Goal: Task Accomplishment & Management: Complete application form

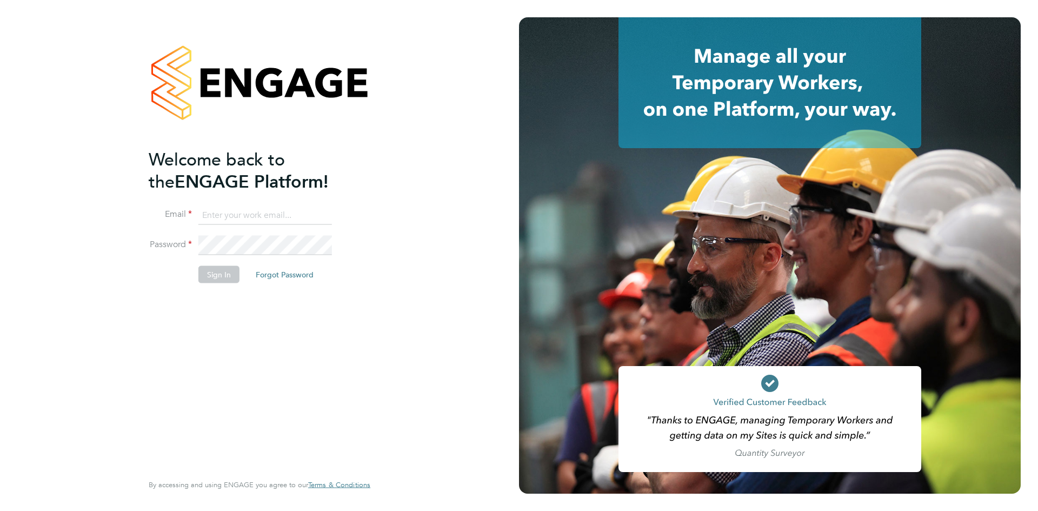
type input "[PERSON_NAME][EMAIL_ADDRESS][PERSON_NAME][DOMAIN_NAME]"
click at [211, 276] on button "Sign In" at bounding box center [218, 273] width 41 height 17
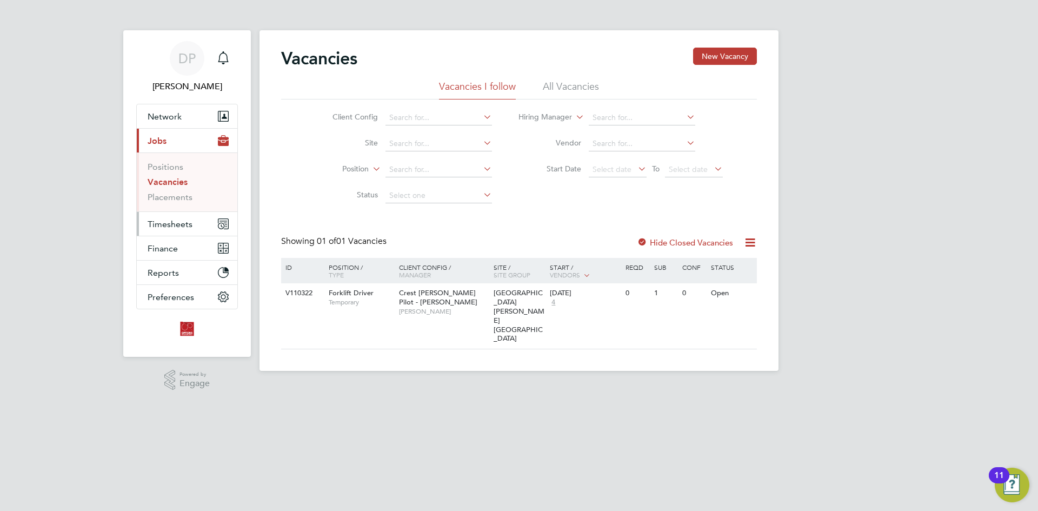
click at [169, 222] on span "Timesheets" at bounding box center [170, 224] width 45 height 10
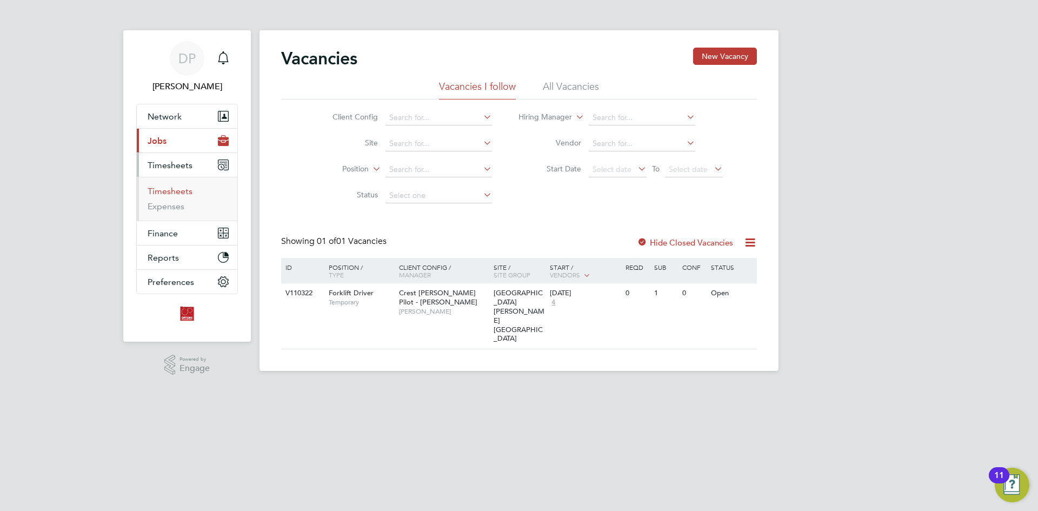
click at [175, 191] on link "Timesheets" at bounding box center [170, 191] width 45 height 10
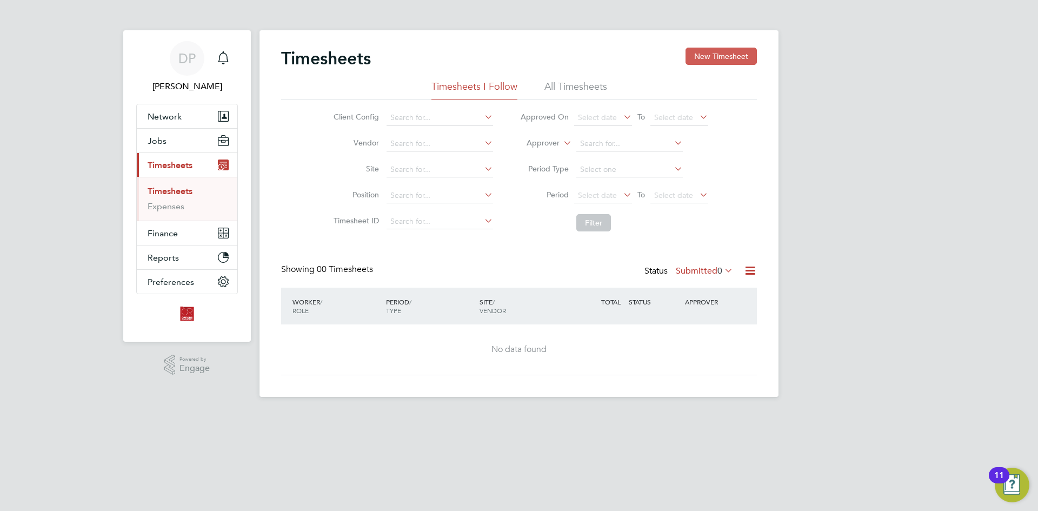
click at [710, 55] on button "New Timesheet" at bounding box center [720, 56] width 71 height 17
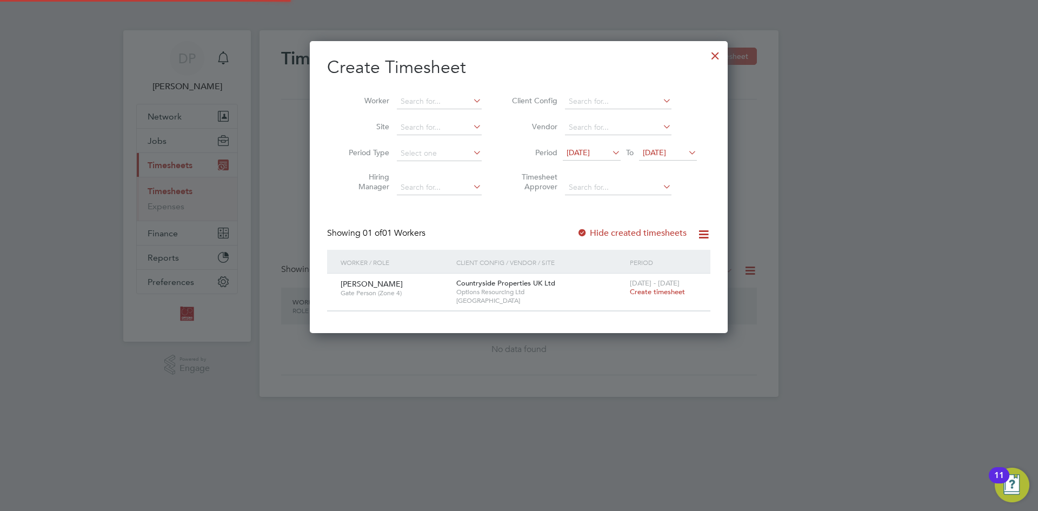
scroll to position [291, 418]
click at [657, 293] on span "Create timesheet" at bounding box center [657, 291] width 55 height 9
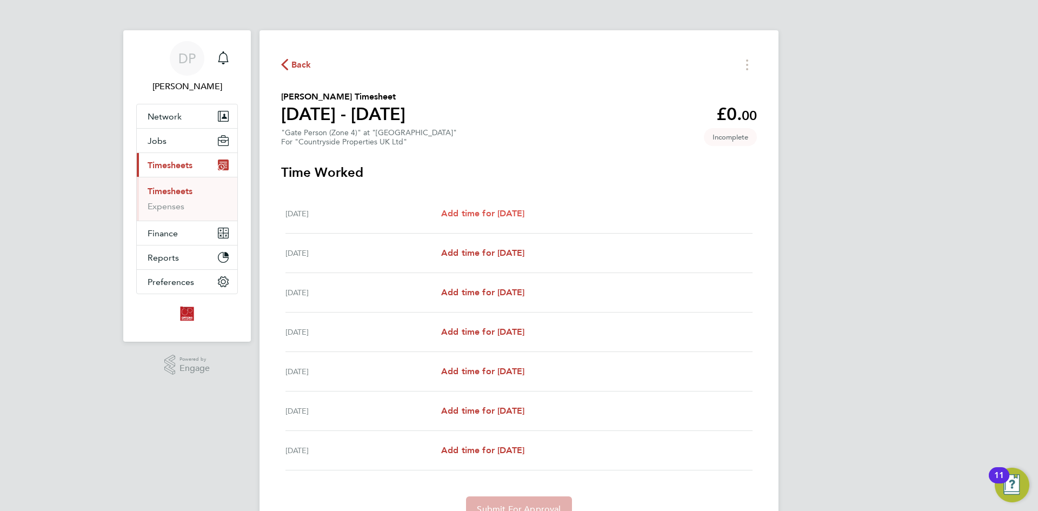
click at [479, 216] on span "Add time for Mon 22 Sep" at bounding box center [482, 213] width 83 height 10
select select "30"
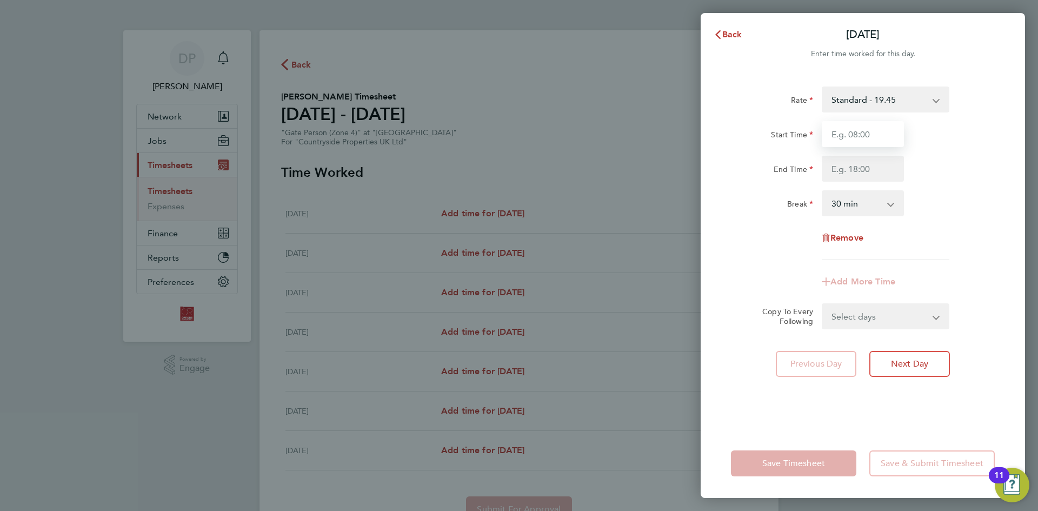
click at [857, 134] on input "Start Time" at bounding box center [863, 134] width 82 height 26
type input "07:30"
click at [875, 166] on input "End Time" at bounding box center [863, 169] width 82 height 26
type input "17:00"
click at [766, 222] on div "Rate Standard - 19.45 Start Time 07:30 End Time 17:00 Break 0 min 15 min 30 min…" at bounding box center [863, 173] width 264 height 174
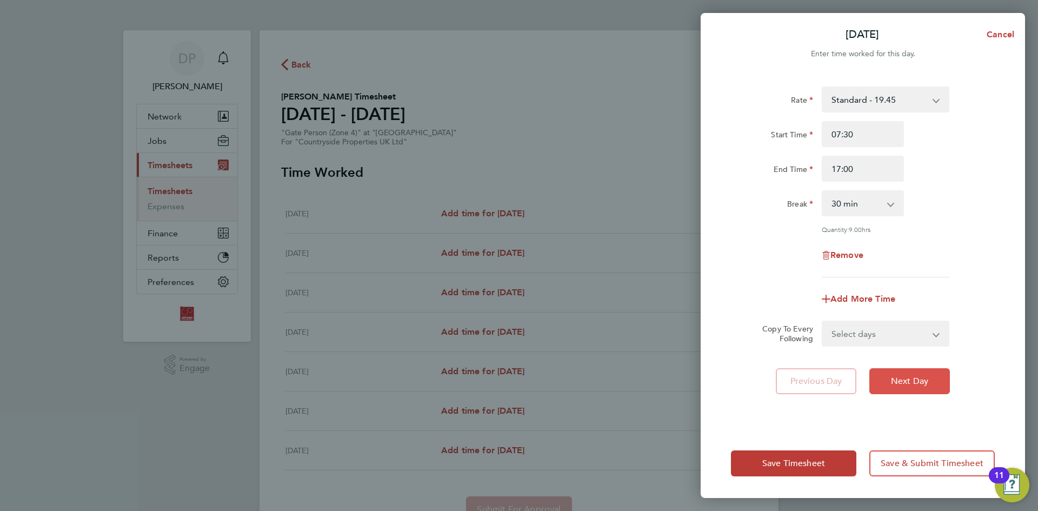
click at [911, 384] on span "Next Day" at bounding box center [909, 381] width 37 height 11
select select "30"
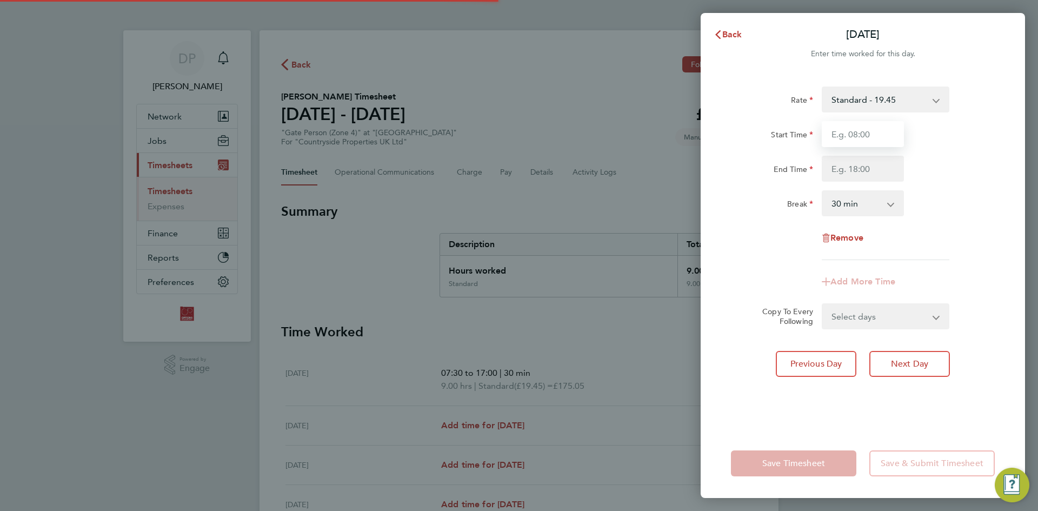
click at [852, 135] on input "Start Time" at bounding box center [863, 134] width 82 height 26
type input "07:30"
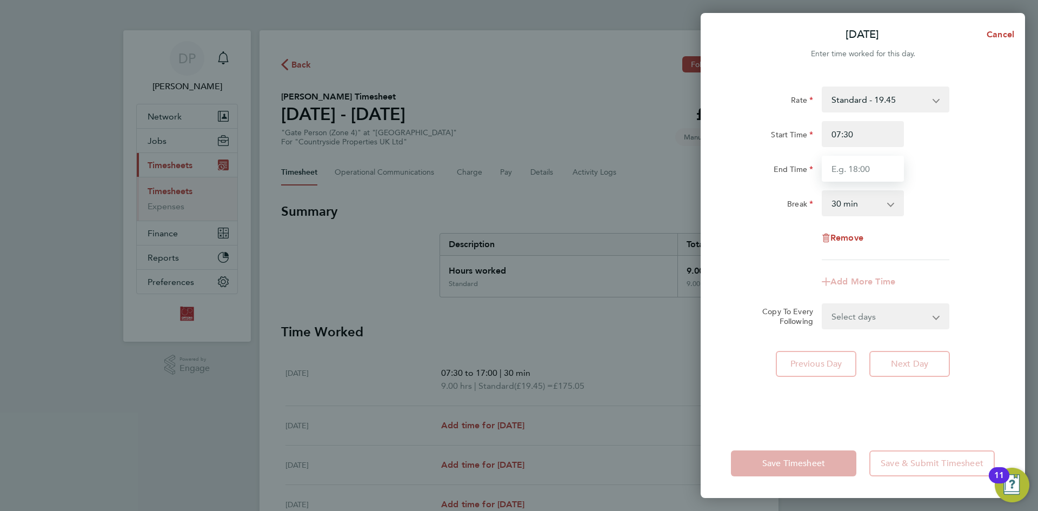
click at [842, 167] on input "End Time" at bounding box center [863, 169] width 82 height 26
type input "17:00"
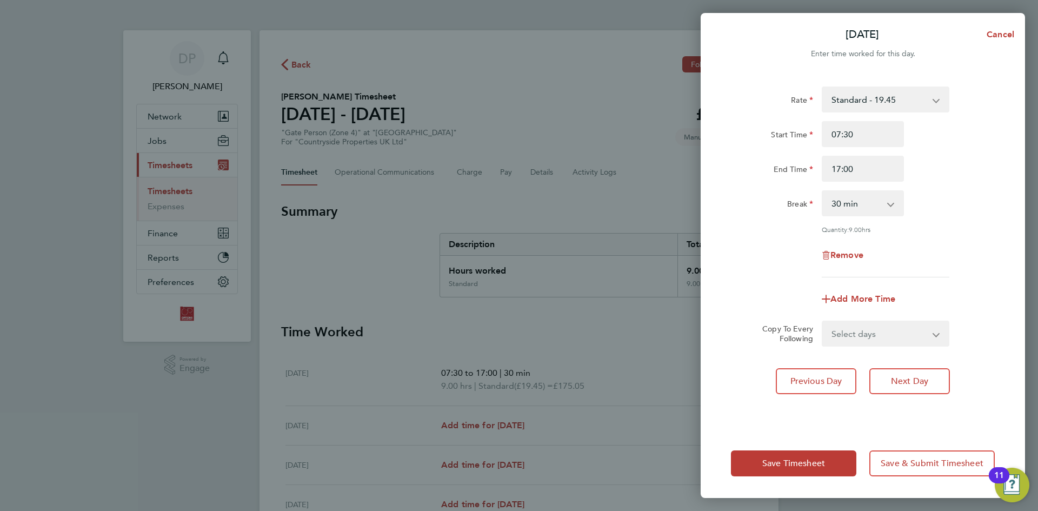
click at [976, 387] on div "Rate Standard - 19.45 Start Time 07:30 End Time 17:00 Break 0 min 15 min 30 min…" at bounding box center [863, 251] width 324 height 355
click at [931, 379] on button "Next Day" at bounding box center [909, 381] width 81 height 26
select select "30"
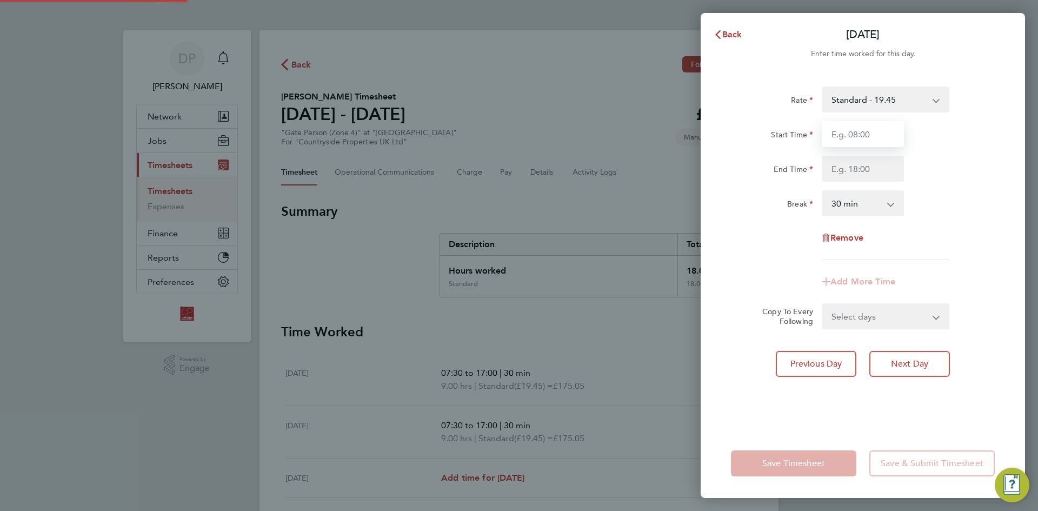
click at [864, 131] on input "Start Time" at bounding box center [863, 134] width 82 height 26
type input "07:30"
click at [861, 170] on input "End Time" at bounding box center [863, 169] width 82 height 26
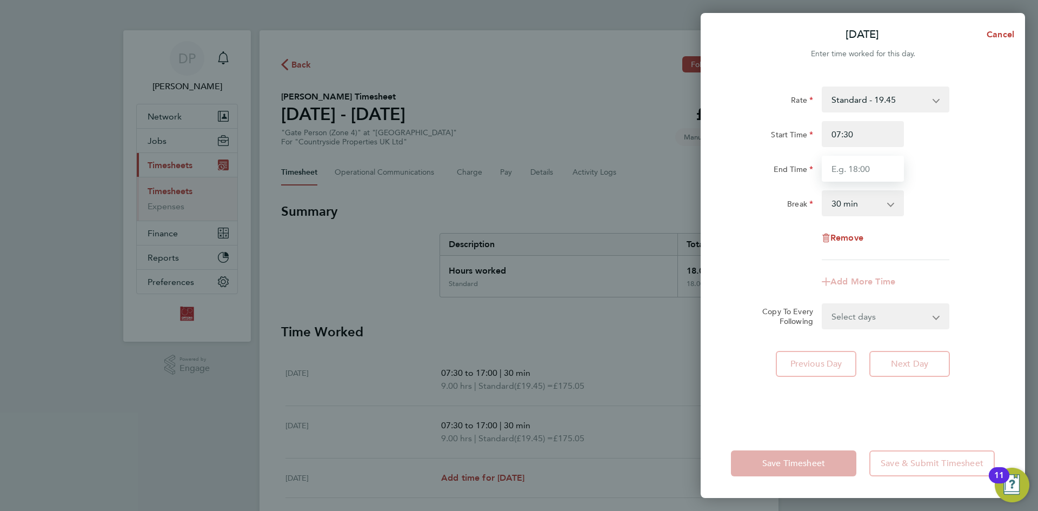
type input "17:00"
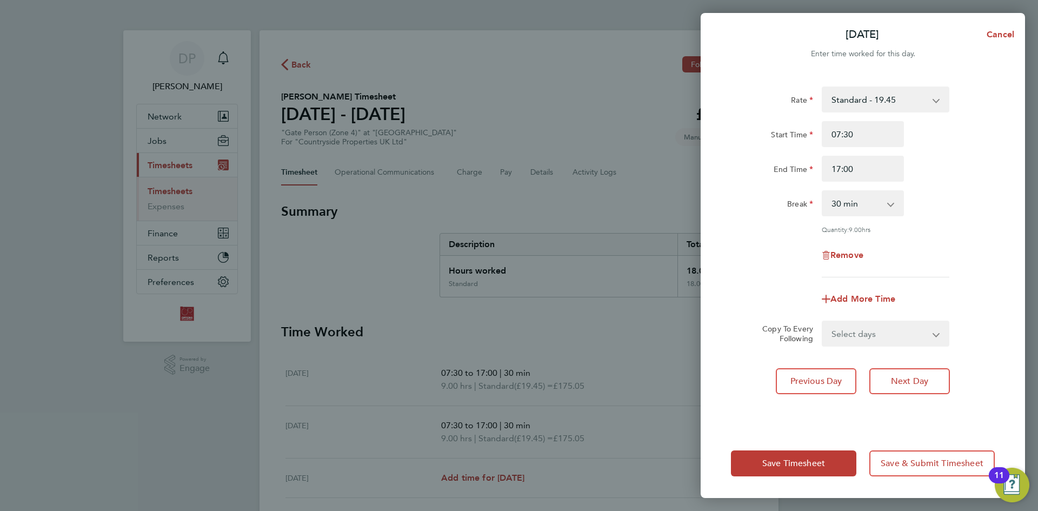
click at [921, 390] on div "Rate Standard - 19.45 Start Time 07:30 End Time 17:00 Break 0 min 15 min 30 min…" at bounding box center [863, 251] width 324 height 355
click at [915, 380] on span "Next Day" at bounding box center [909, 381] width 37 height 11
select select "30"
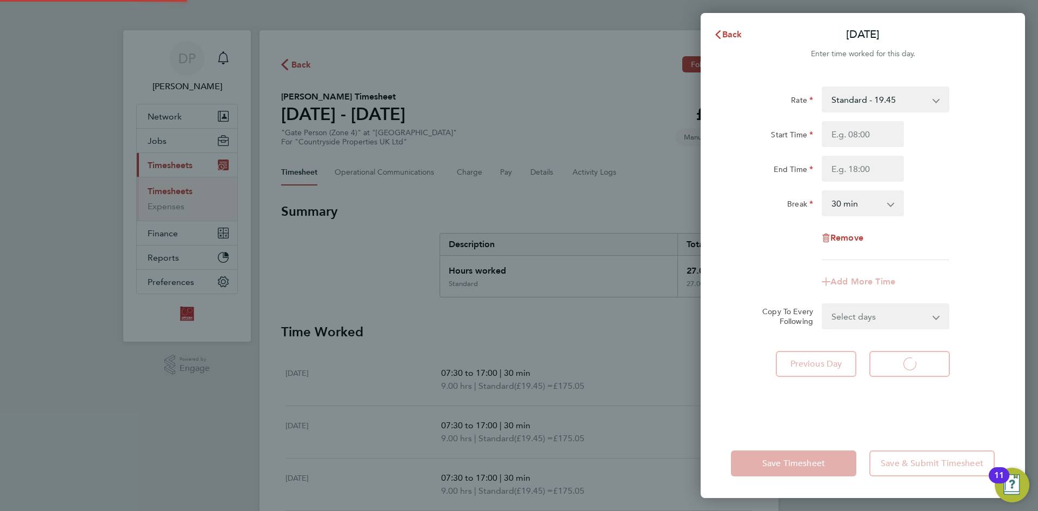
select select "30"
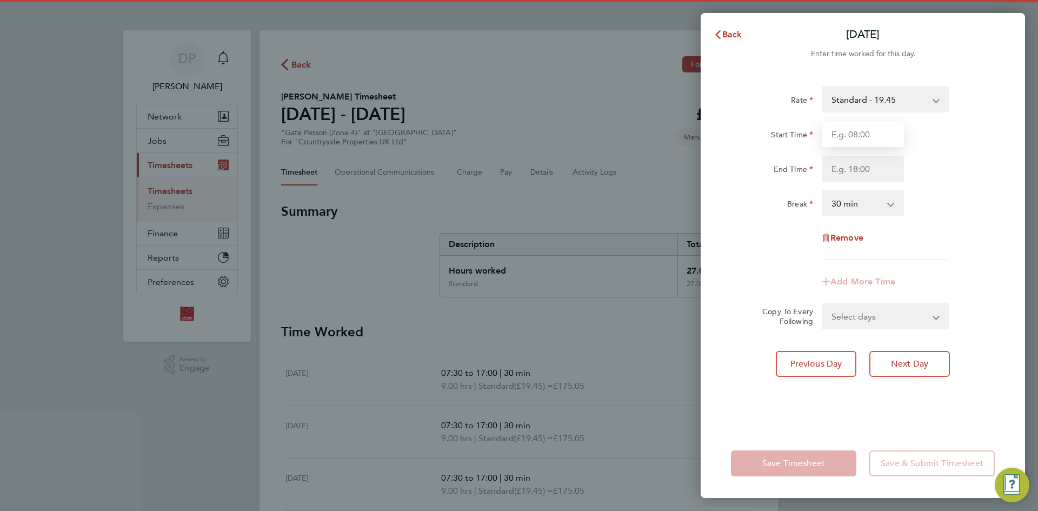
click at [864, 137] on input "Start Time" at bounding box center [863, 134] width 82 height 26
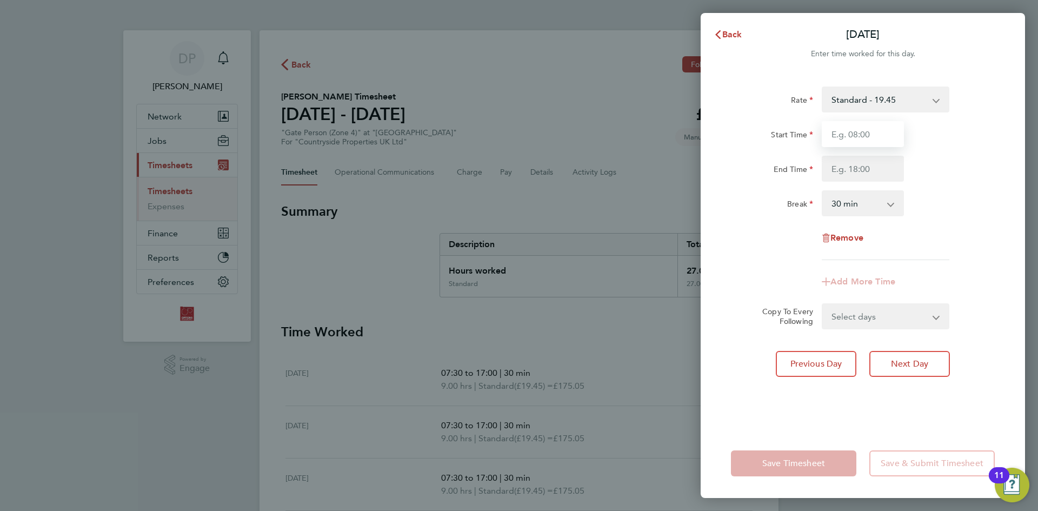
type input "07:30"
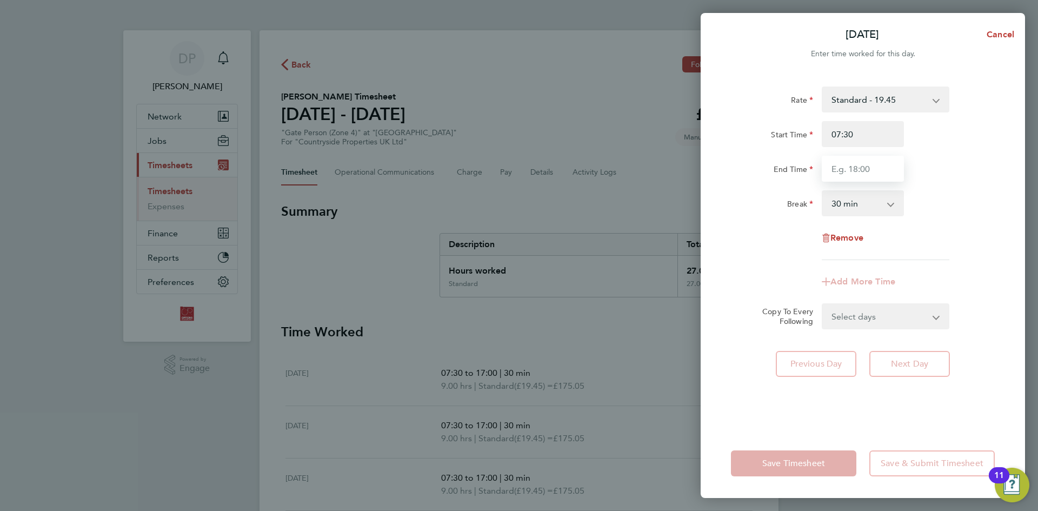
click at [857, 168] on input "End Time" at bounding box center [863, 169] width 82 height 26
type input "17:00"
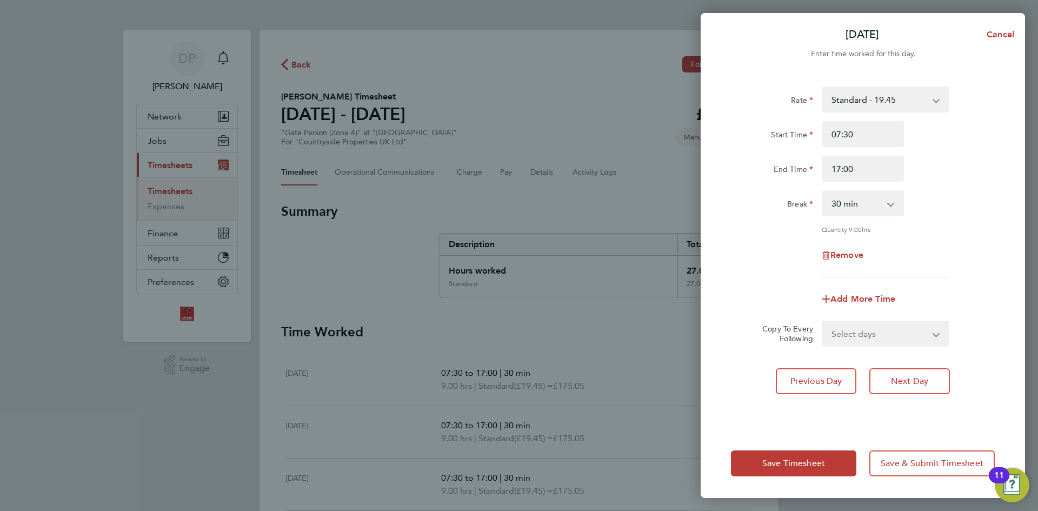
click at [907, 417] on div "Rate Standard - 19.45 Start Time 07:30 End Time 17:00 Break 0 min 15 min 30 min…" at bounding box center [863, 251] width 324 height 355
drag, startPoint x: 910, startPoint y: 378, endPoint x: 900, endPoint y: 338, distance: 41.3
click at [908, 376] on span "Next Day" at bounding box center [909, 381] width 37 height 11
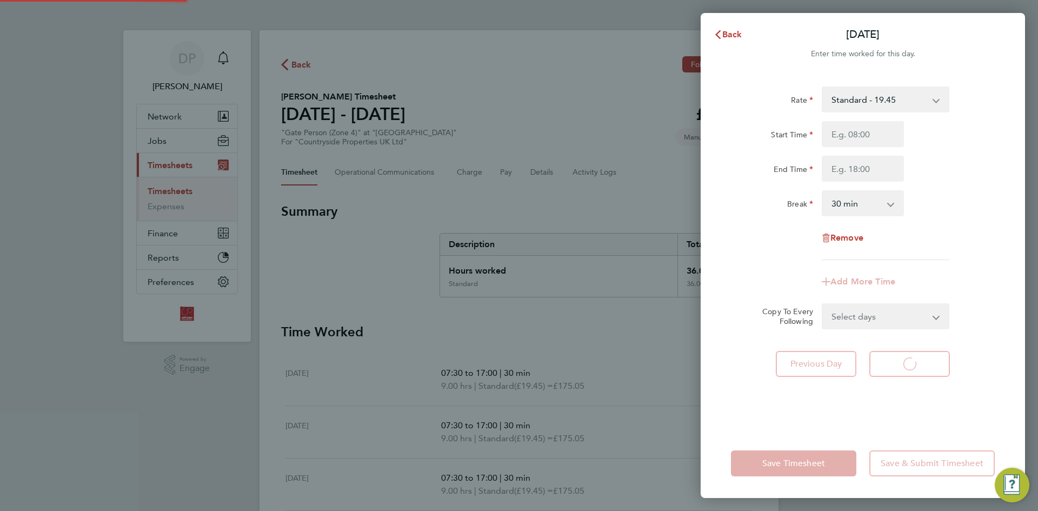
select select "30"
click at [848, 134] on input "Start Time" at bounding box center [863, 134] width 82 height 26
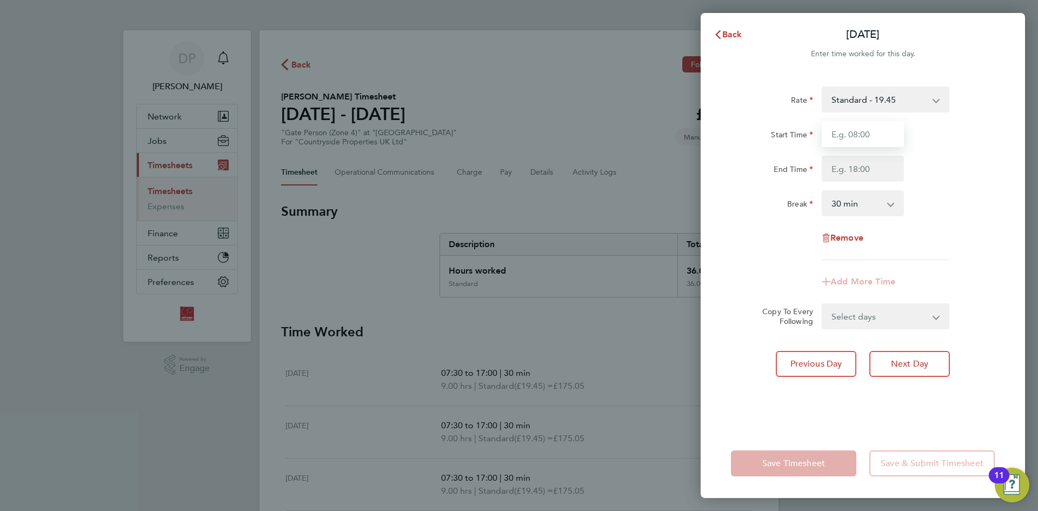
type input "07:30"
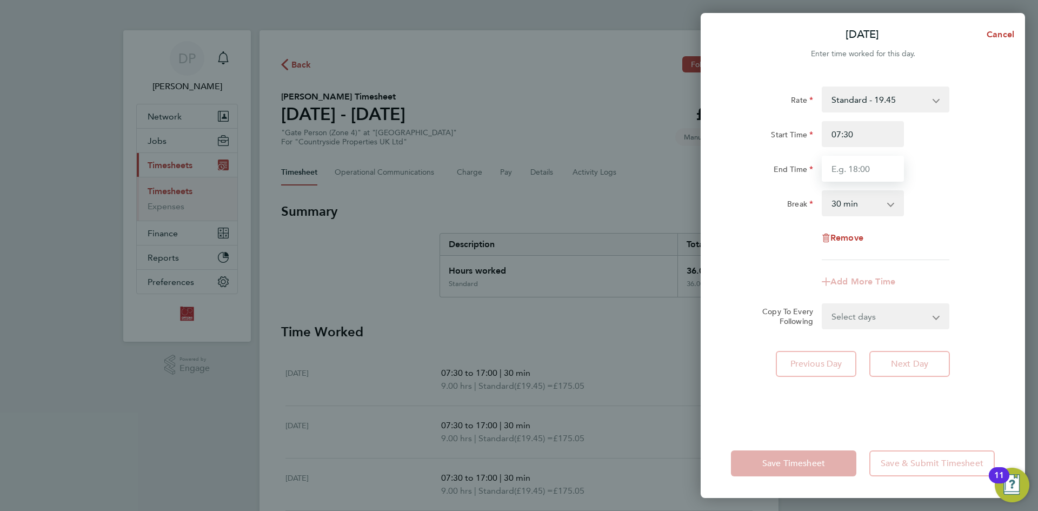
click at [868, 171] on input "End Time" at bounding box center [863, 169] width 82 height 26
type input "17:00"
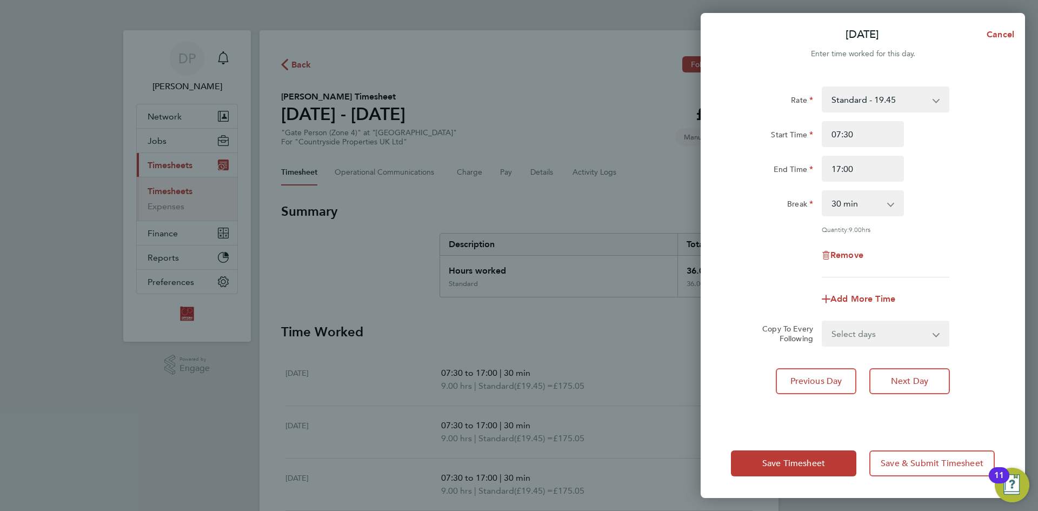
click at [911, 419] on div "Rate Standard - 19.45 Start Time 07:30 End Time 17:00 Break 0 min 15 min 30 min…" at bounding box center [863, 251] width 324 height 355
click at [802, 463] on span "Save Timesheet" at bounding box center [793, 463] width 63 height 11
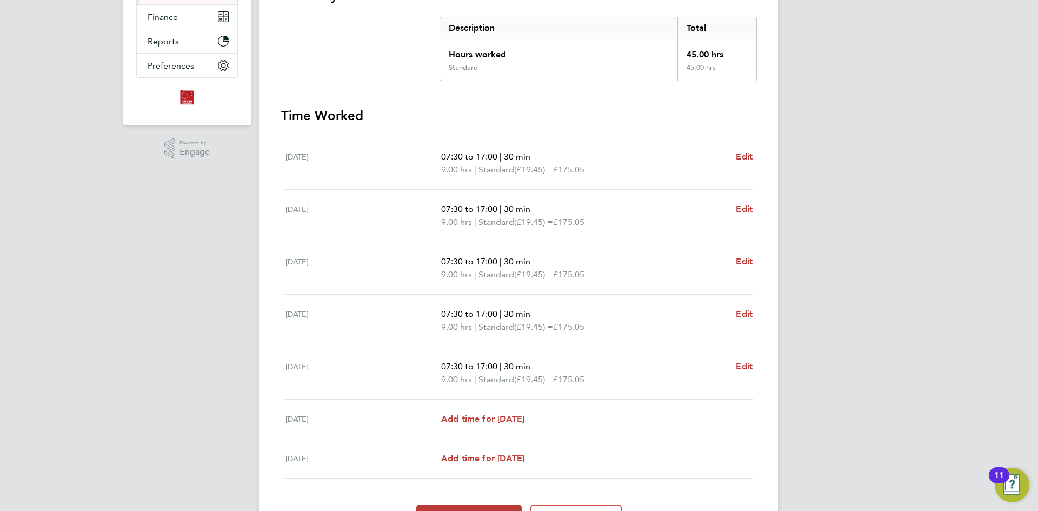
scroll to position [279, 0]
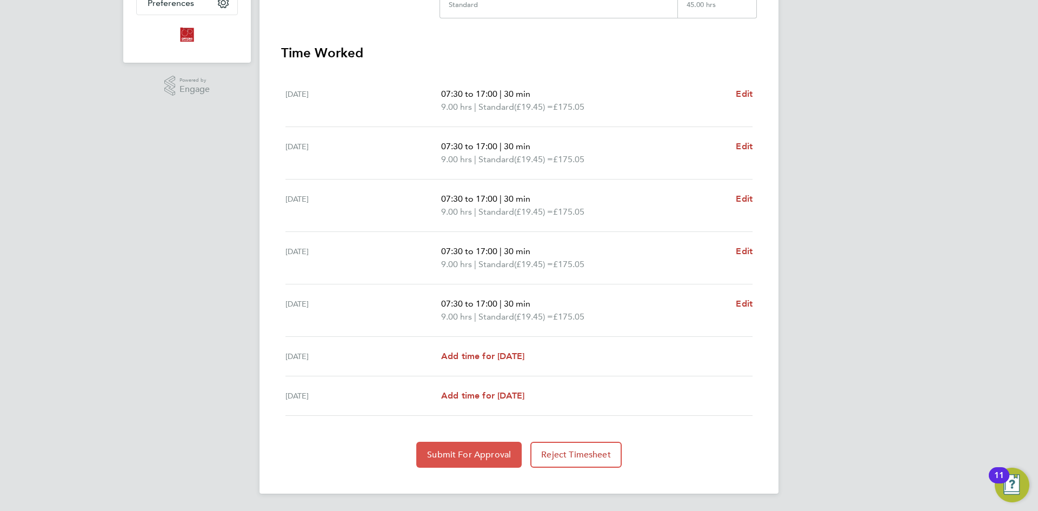
click at [475, 445] on button "Submit For Approval" at bounding box center [468, 455] width 105 height 26
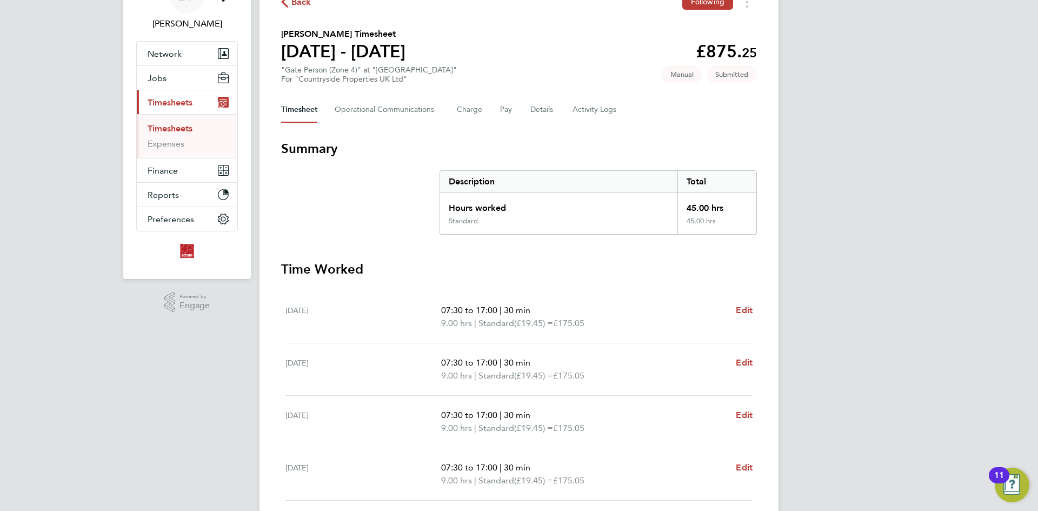
click at [166, 102] on span "Timesheets" at bounding box center [170, 102] width 45 height 10
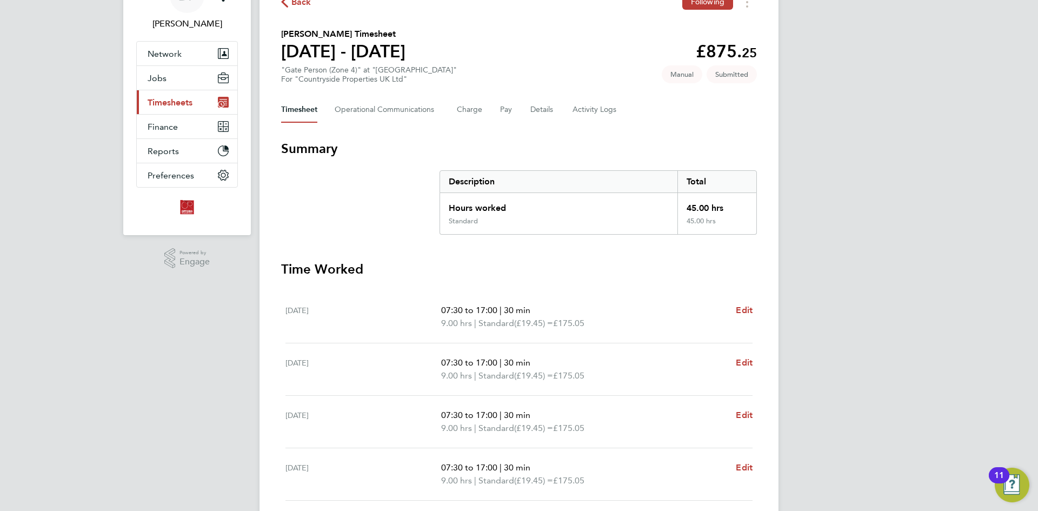
click at [165, 103] on span "Timesheets" at bounding box center [170, 102] width 45 height 10
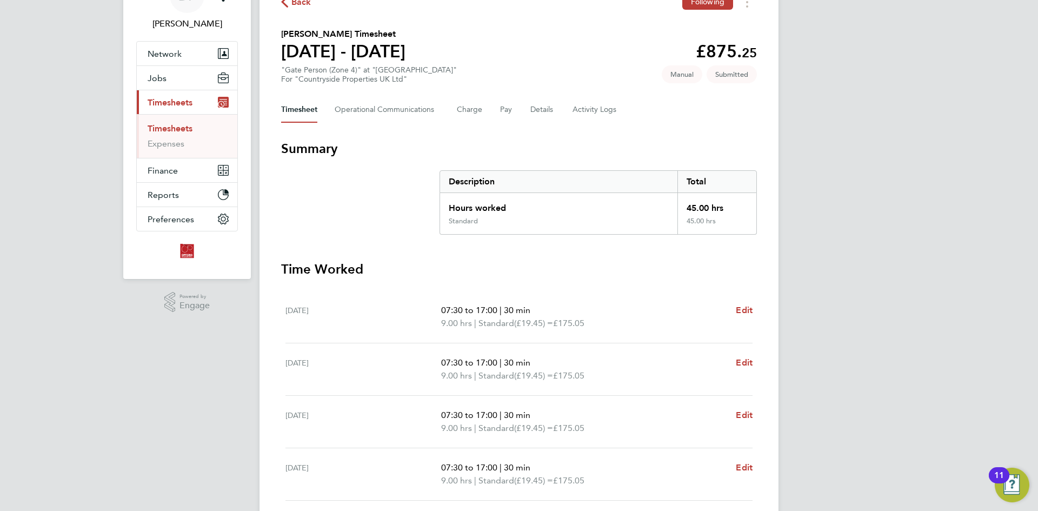
click at [158, 126] on link "Timesheets" at bounding box center [170, 128] width 45 height 10
